Goal: Task Accomplishment & Management: Complete application form

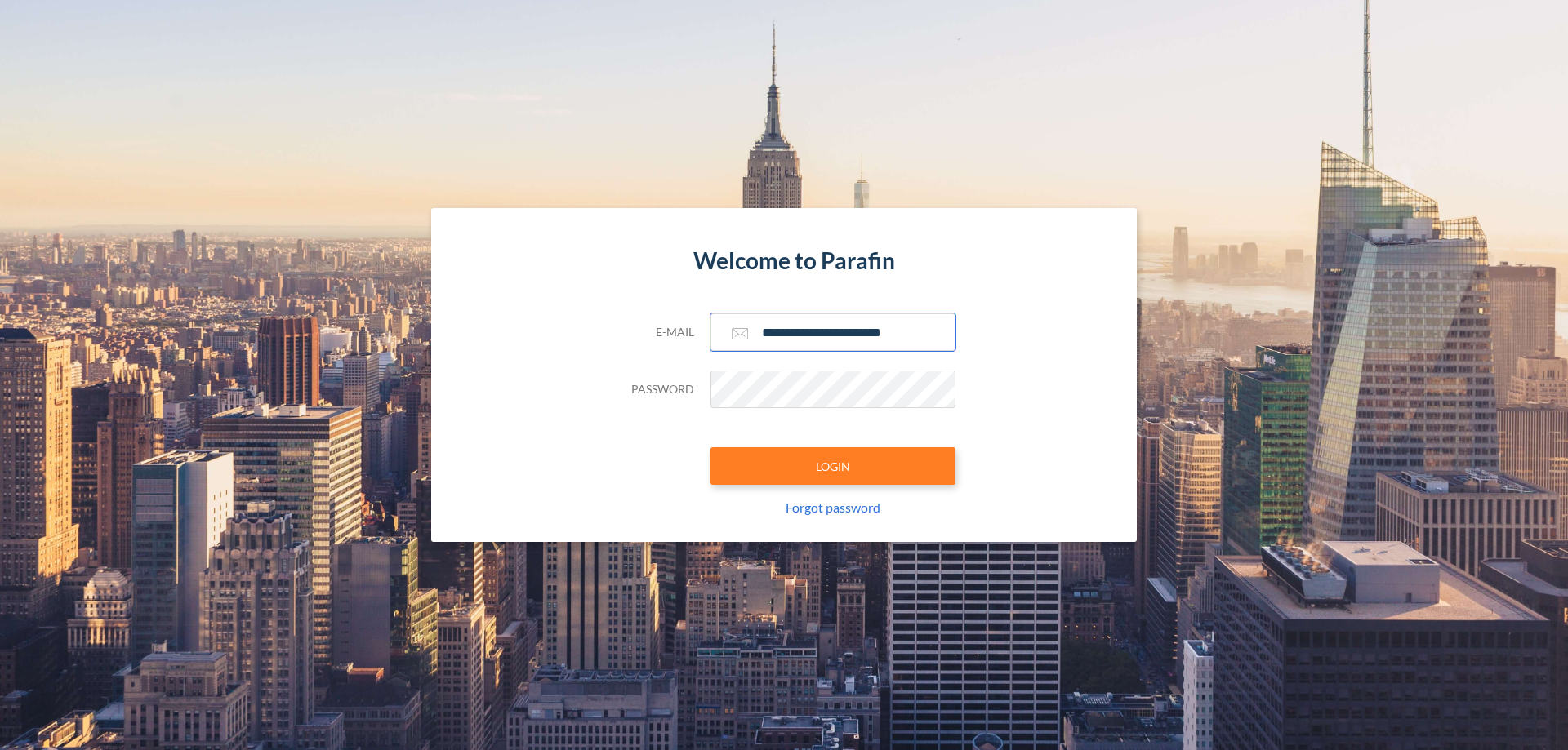
type input "**********"
click at [833, 466] on button "LOGIN" at bounding box center [833, 467] width 245 height 38
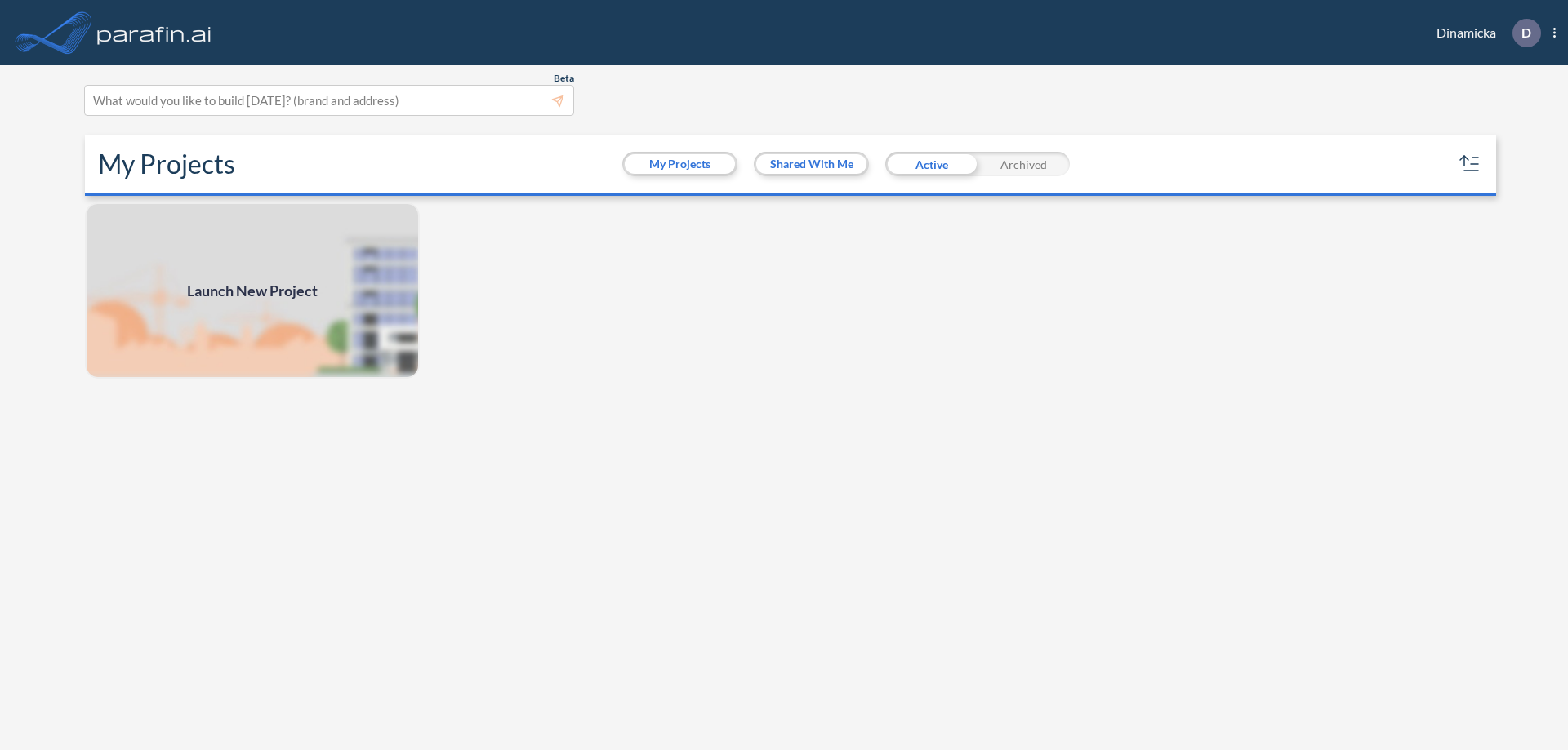
scroll to position [4, 0]
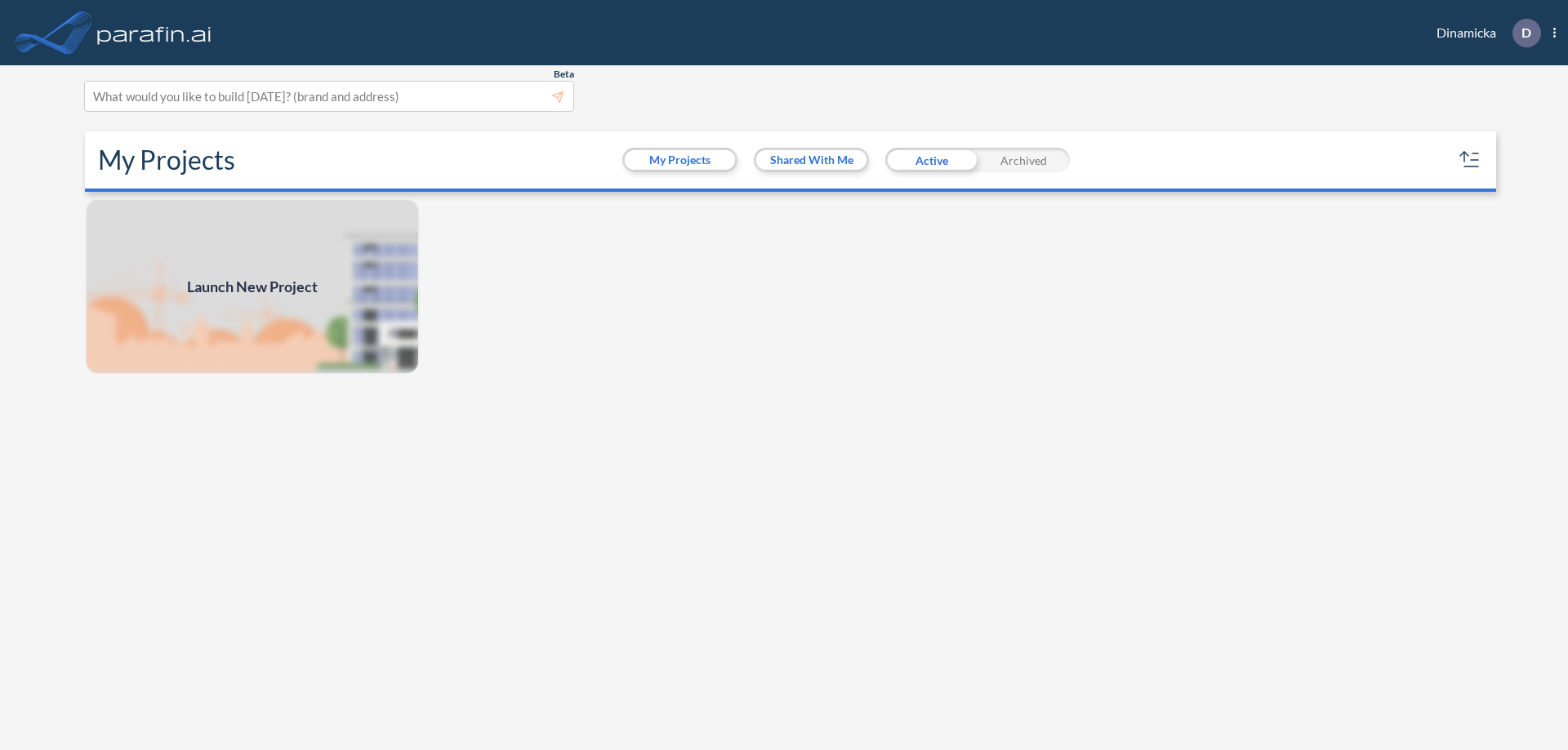
click at [253, 286] on span "Launch New Project" at bounding box center [253, 287] width 131 height 22
